Goal: Task Accomplishment & Management: Manage account settings

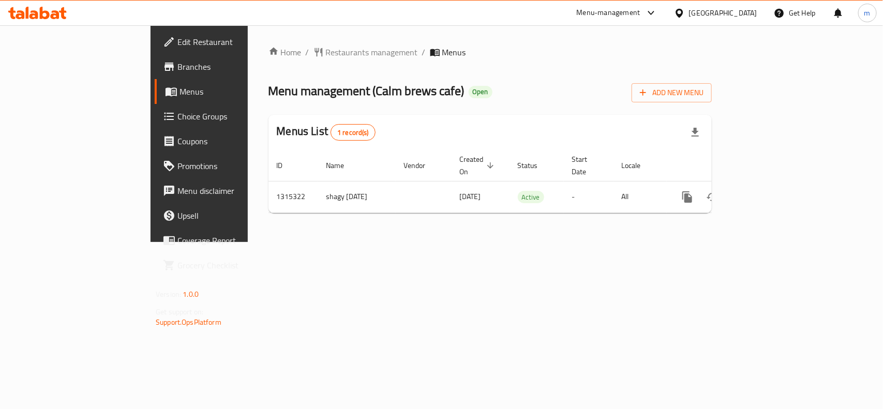
click at [177, 38] on span "Edit Restaurant" at bounding box center [233, 42] width 112 height 12
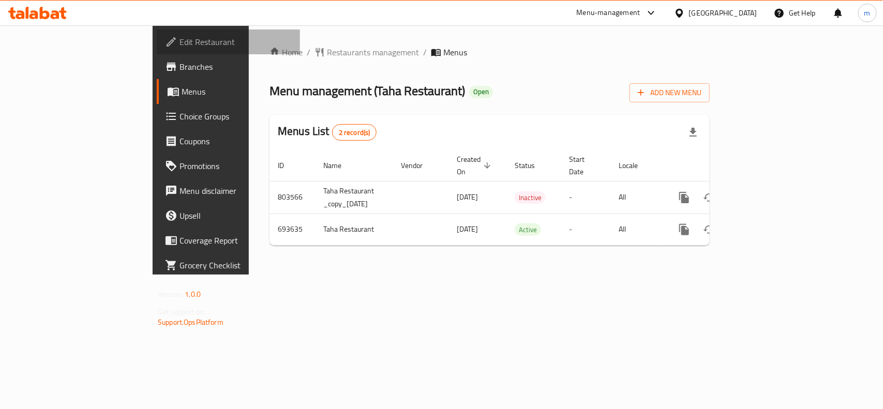
click at [179, 42] on span "Edit Restaurant" at bounding box center [235, 42] width 112 height 12
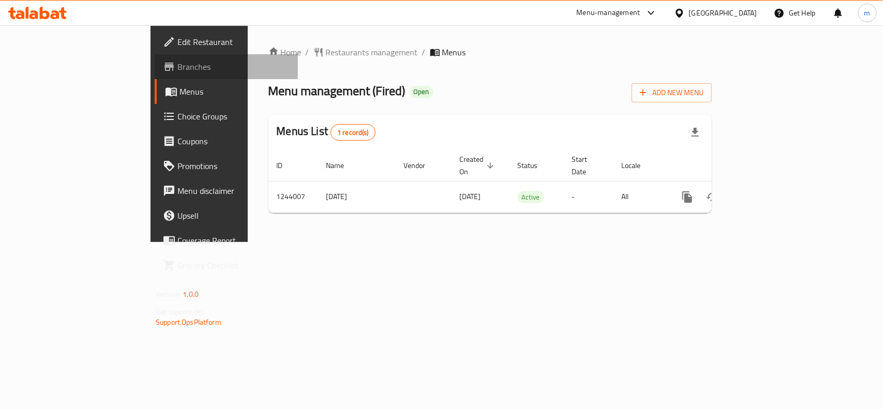
click at [177, 65] on span "Branches" at bounding box center [233, 66] width 112 height 12
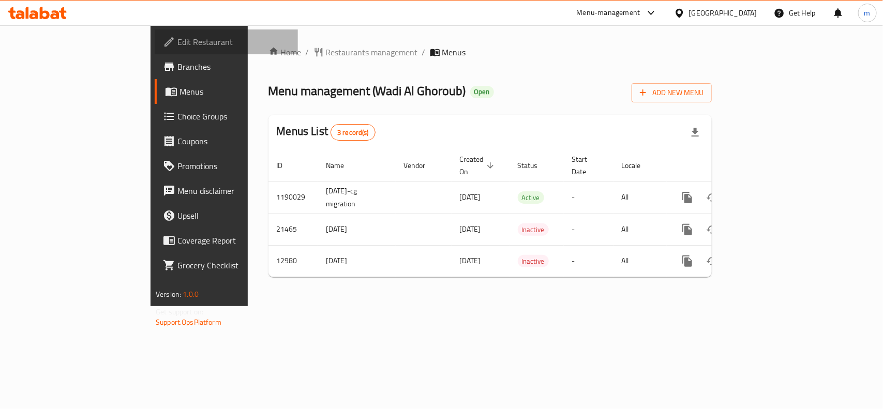
click at [177, 43] on span "Edit Restaurant" at bounding box center [233, 42] width 112 height 12
